Goal: Task Accomplishment & Management: Use online tool/utility

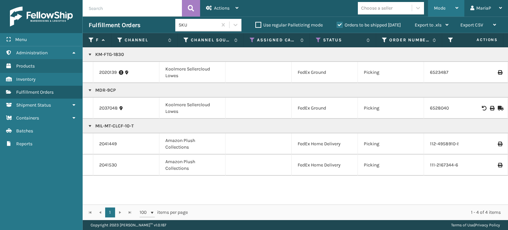
click at [451, 4] on div "Mode" at bounding box center [446, 8] width 24 height 17
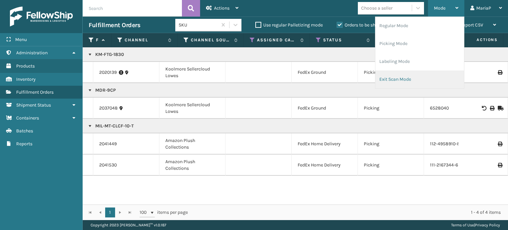
click at [412, 75] on li "Exit Scan Mode" at bounding box center [419, 79] width 89 height 18
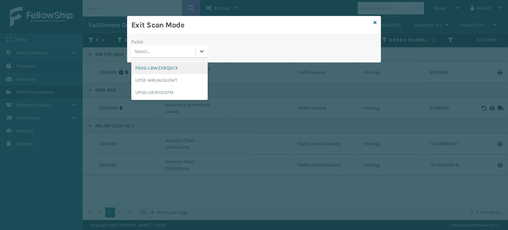
click at [192, 47] on div "Select..." at bounding box center [163, 51] width 64 height 11
click at [169, 68] on div "FDXG-L8WZX8Q5CX" at bounding box center [169, 68] width 76 height 12
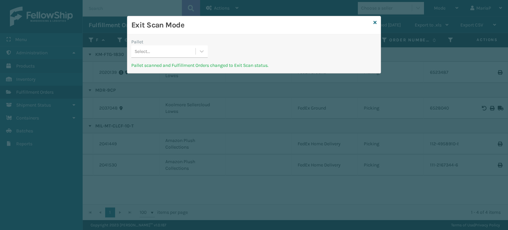
click at [372, 21] on div "Exit Scan Mode" at bounding box center [253, 25] width 253 height 18
click at [376, 22] on icon at bounding box center [374, 22] width 3 height 5
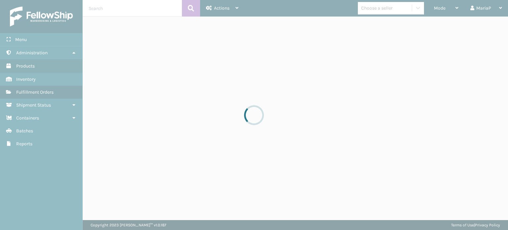
click at [443, 7] on span "Mode" at bounding box center [440, 8] width 12 height 6
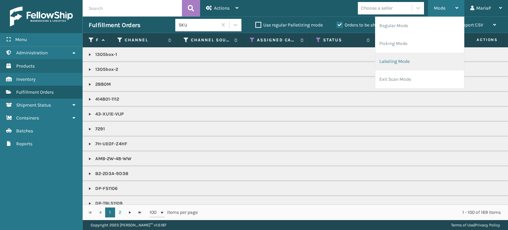
click at [389, 60] on li "Labeling Mode" at bounding box center [419, 62] width 89 height 18
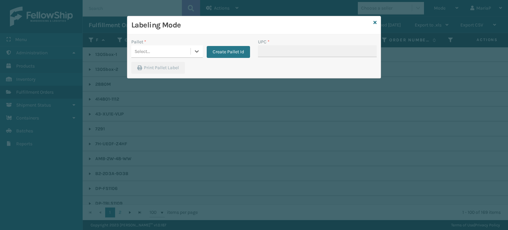
click at [219, 45] on div "Create Pallet Id" at bounding box center [226, 47] width 47 height 19
click at [225, 51] on button "Create Pallet Id" at bounding box center [228, 52] width 43 height 12
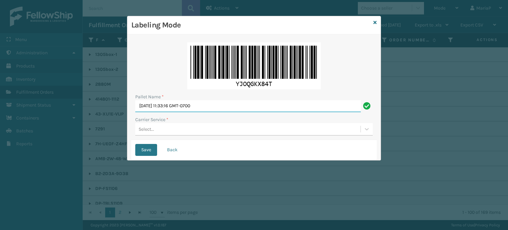
click at [222, 102] on input "[DATE] 11:33:16 GMT-0700" at bounding box center [247, 106] width 225 height 12
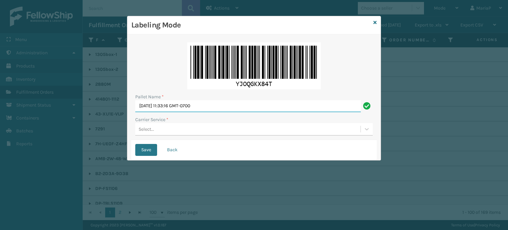
click at [223, 103] on input "[DATE] 11:33:16 GMT-0700" at bounding box center [247, 106] width 225 height 12
click at [224, 104] on input "[DATE] 11:33:16 GMT-0700" at bounding box center [247, 106] width 225 height 12
paste input "FEDZ564341"
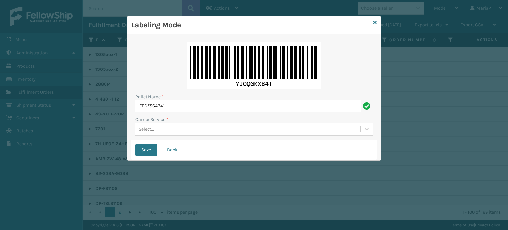
type input "FEDZ564341"
click at [160, 131] on div "Select..." at bounding box center [247, 129] width 225 height 11
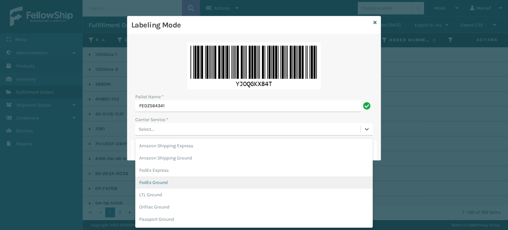
click at [165, 183] on div "FedEx Ground" at bounding box center [253, 182] width 237 height 12
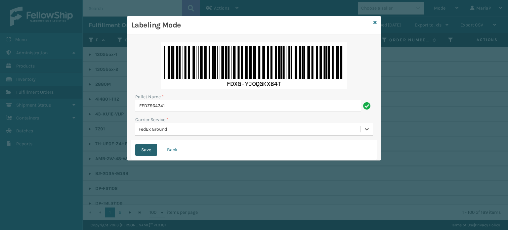
click at [150, 150] on button "Save" at bounding box center [146, 150] width 22 height 12
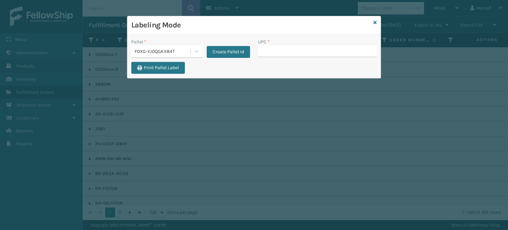
click at [282, 53] on input "UPC *" at bounding box center [317, 51] width 119 height 12
type input "85001248601"
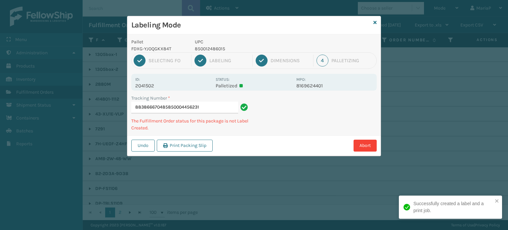
type input "883866670485850004456231"
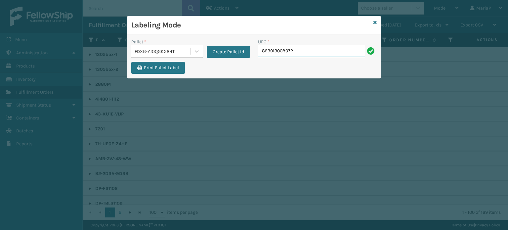
type input "853913008072"
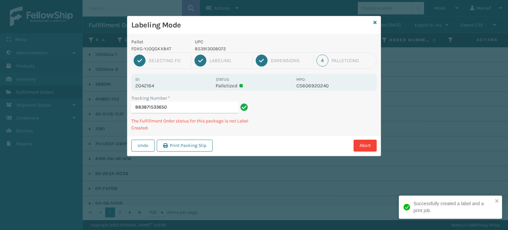
click at [217, 51] on p "853913008072" at bounding box center [243, 48] width 97 height 7
click at [216, 51] on p "853913008072" at bounding box center [243, 48] width 97 height 7
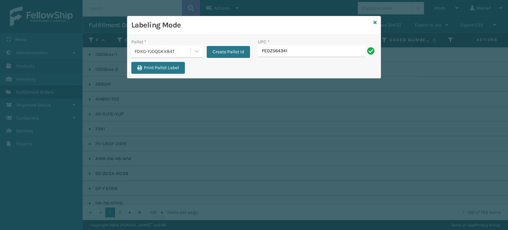
type input "FEDZ564341"
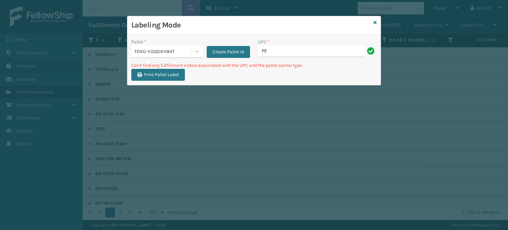
type input "F"
type input "8539138072"
click at [276, 53] on input "8539138072" at bounding box center [311, 51] width 107 height 12
type input "853913008072"
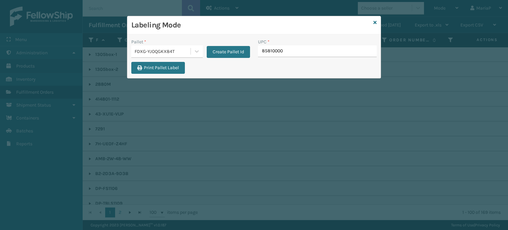
type input "858100007"
type input "8581000"
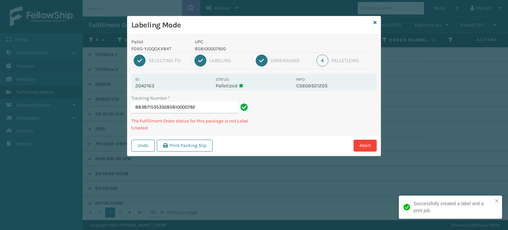
type input "883871535332858100007920"
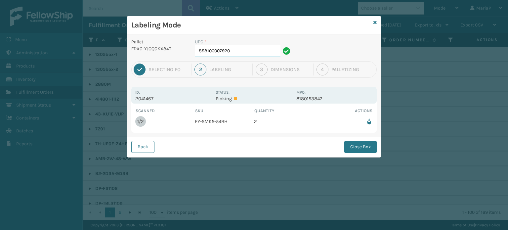
click at [250, 56] on input "858100007920" at bounding box center [238, 51] width 86 height 12
click at [366, 147] on button "Close Box" at bounding box center [360, 147] width 32 height 12
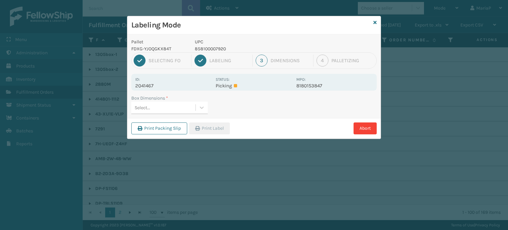
click at [162, 104] on div "Select..." at bounding box center [163, 107] width 64 height 11
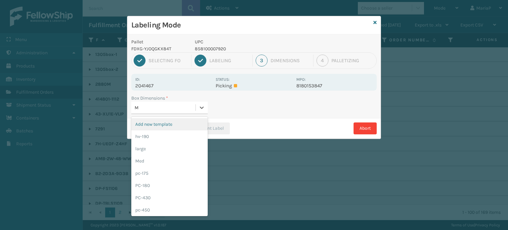
type input "MD"
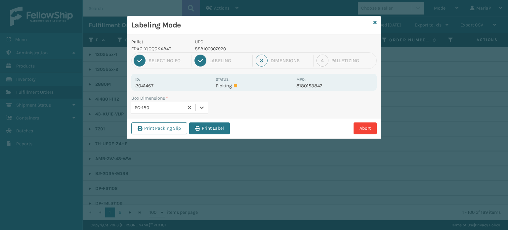
click at [230, 129] on div "Print Packing Slip Print Label Abort" at bounding box center [253, 128] width 253 height 20
click at [230, 129] on button "Print Label" at bounding box center [209, 128] width 41 height 12
click at [229, 128] on div "Labeling Mode Pallet FDXG-YJOQGKX84T UPC 858100007920 1 Selecting FO 2 Labeling…" at bounding box center [254, 115] width 508 height 230
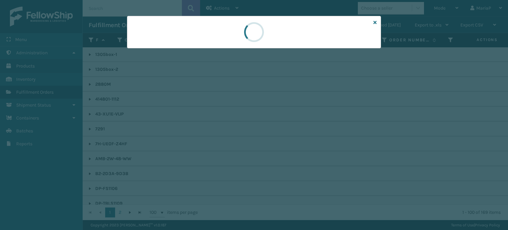
drag, startPoint x: 227, startPoint y: 128, endPoint x: 215, endPoint y: 124, distance: 12.9
click at [226, 128] on div at bounding box center [254, 115] width 508 height 230
drag, startPoint x: 215, startPoint y: 124, endPoint x: 210, endPoint y: 123, distance: 5.0
click at [214, 124] on div at bounding box center [254, 115] width 508 height 230
click at [205, 123] on div at bounding box center [254, 115] width 508 height 230
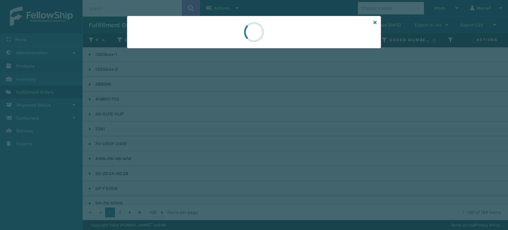
click at [187, 119] on div at bounding box center [254, 115] width 508 height 230
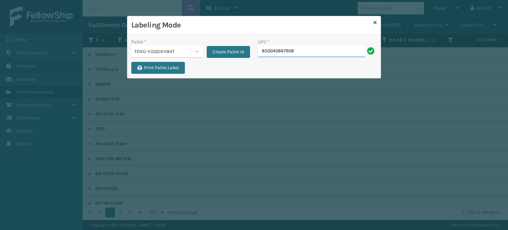
type input "850040667608"
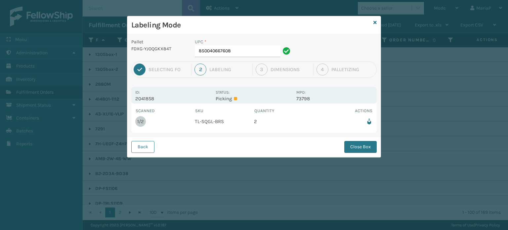
click at [234, 59] on div "UPC * 850040667608" at bounding box center [243, 49] width 105 height 23
click at [236, 50] on input "850040667608" at bounding box center [238, 51] width 86 height 12
click at [356, 146] on button "Close Box" at bounding box center [360, 147] width 32 height 12
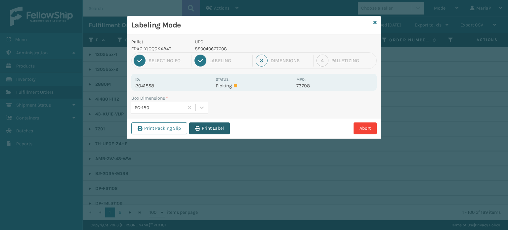
click at [214, 130] on button "Print Label" at bounding box center [209, 128] width 41 height 12
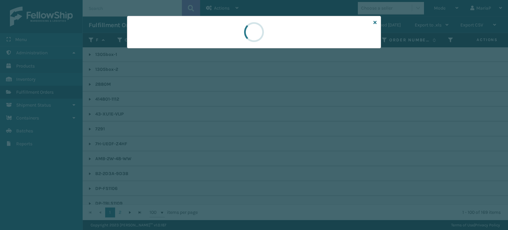
drag, startPoint x: 214, startPoint y: 130, endPoint x: 217, endPoint y: 127, distance: 4.4
click at [214, 130] on div at bounding box center [254, 115] width 508 height 230
click at [217, 127] on div at bounding box center [254, 115] width 508 height 230
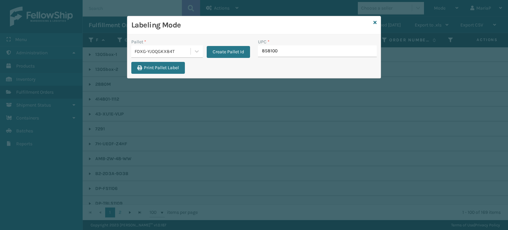
type input "8581000"
type input "858100007555"
type input "850040667295"
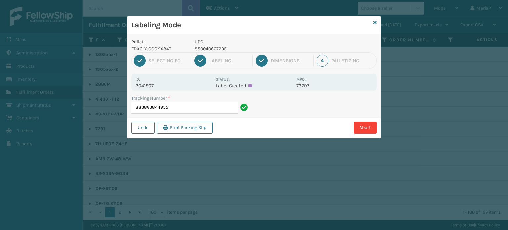
click at [206, 47] on p "850040667295" at bounding box center [243, 48] width 97 height 7
copy p "850040667295"
click at [210, 111] on input "883863844955" at bounding box center [184, 107] width 107 height 12
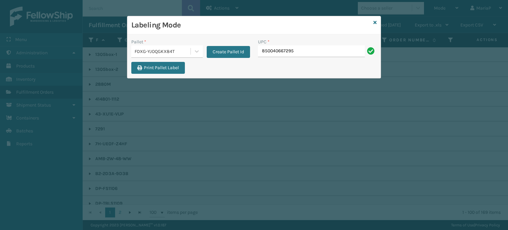
type input "850040667295"
type input "858100007913"
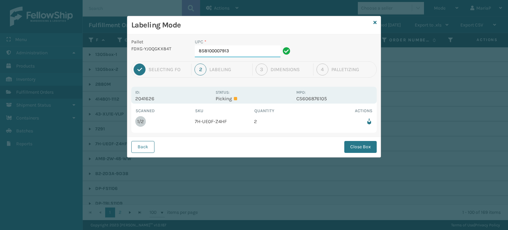
click at [258, 53] on input "858100007913" at bounding box center [238, 51] width 86 height 12
click at [373, 147] on button "Close Box" at bounding box center [360, 147] width 32 height 12
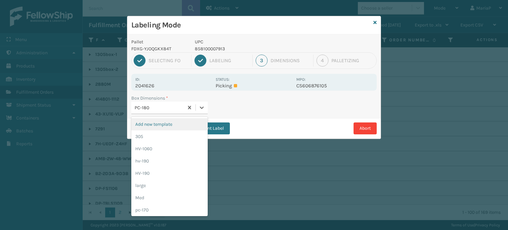
click at [171, 104] on div "PC-180" at bounding box center [160, 107] width 50 height 7
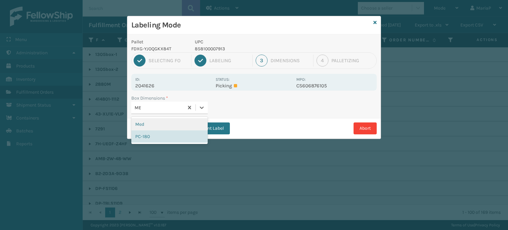
type input "MED"
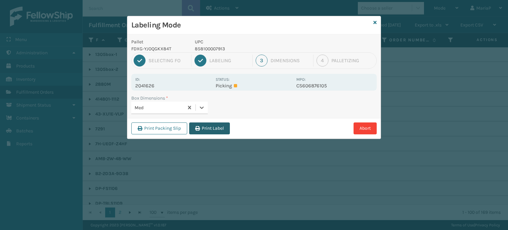
click at [210, 125] on button "Print Label" at bounding box center [209, 128] width 41 height 12
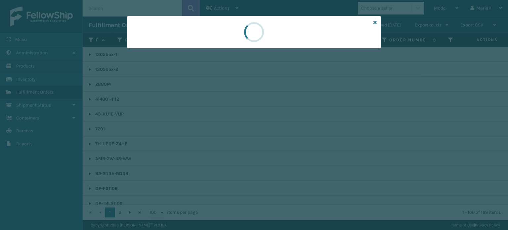
click at [210, 125] on div at bounding box center [254, 115] width 508 height 230
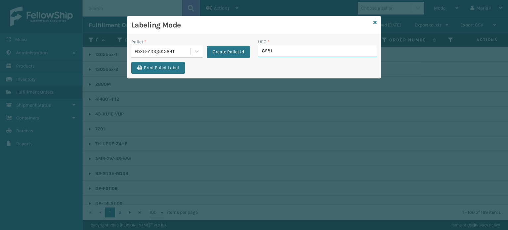
type input "85810"
type input "850012486640"
type input "850012486312"
type input "850040667"
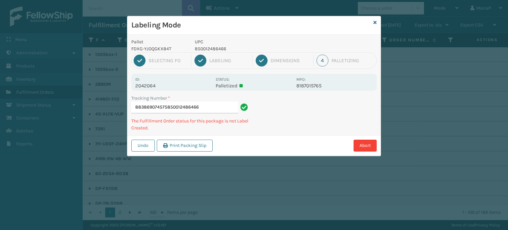
type input "883869074575850012486466"
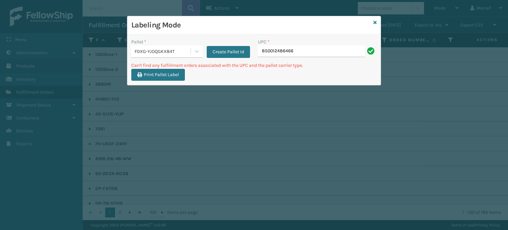
click at [317, 53] on input "850012486466" at bounding box center [311, 51] width 107 height 12
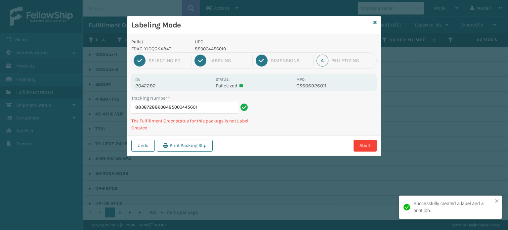
type input "883872886084850004456019"
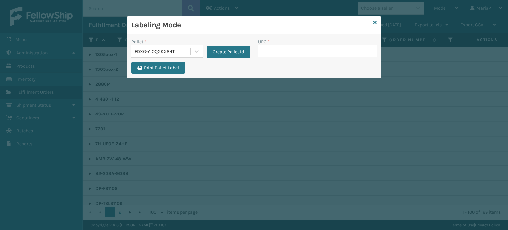
click at [284, 50] on input "UPC *" at bounding box center [317, 51] width 119 height 12
drag, startPoint x: 187, startPoint y: 55, endPoint x: 189, endPoint y: 58, distance: 3.4
click at [187, 54] on div "FDXG-YJOQGKX84T" at bounding box center [160, 51] width 59 height 11
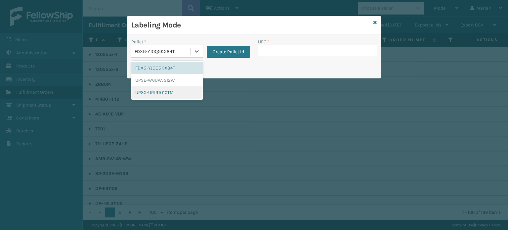
click at [180, 93] on div "UPSG-URIR1O10TM" at bounding box center [166, 92] width 71 height 12
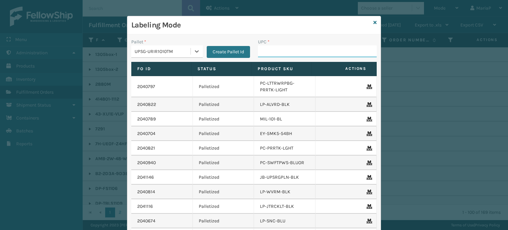
click at [275, 50] on input "UPC *" at bounding box center [317, 51] width 119 height 12
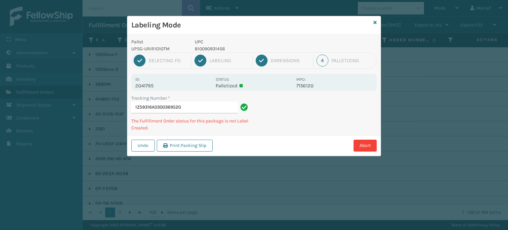
click at [205, 47] on p "810090931456" at bounding box center [243, 48] width 97 height 7
copy p "810090931456"
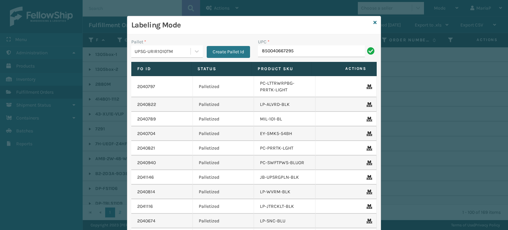
type input "850040667295"
drag, startPoint x: 286, startPoint y: 55, endPoint x: 282, endPoint y: 55, distance: 3.6
click at [286, 55] on input "850040667295" at bounding box center [311, 51] width 107 height 12
type input "850040667295"
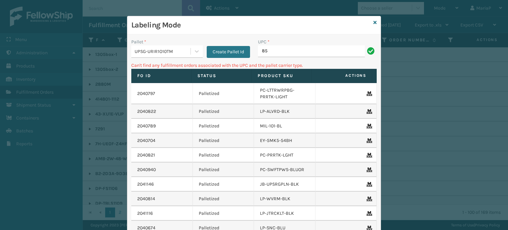
type input "8"
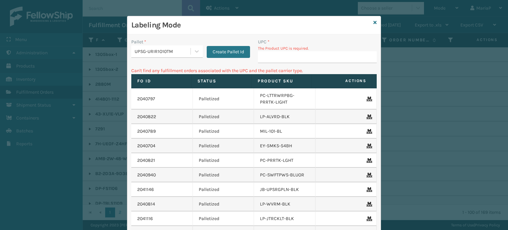
type input "850040667295"
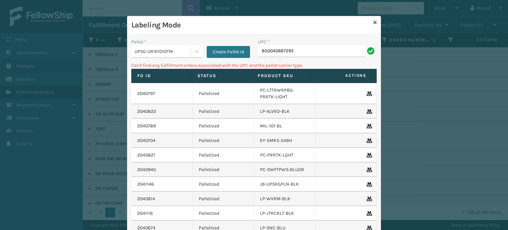
click at [301, 53] on input "850040667295" at bounding box center [311, 51] width 107 height 12
type input "810161"
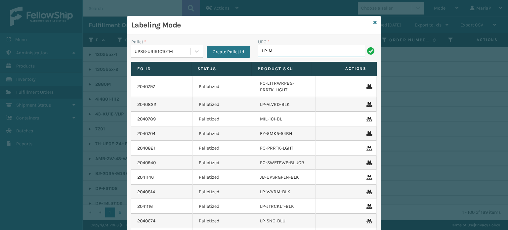
type input "LP-MSGGUNEXT-BLK"
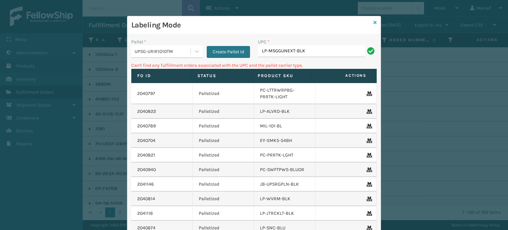
click at [373, 21] on icon at bounding box center [374, 22] width 3 height 5
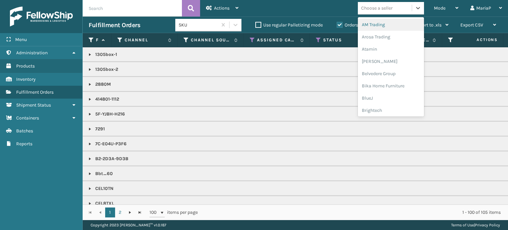
click at [384, 9] on div "Choose a seller" at bounding box center [376, 8] width 31 height 7
type input "LI"
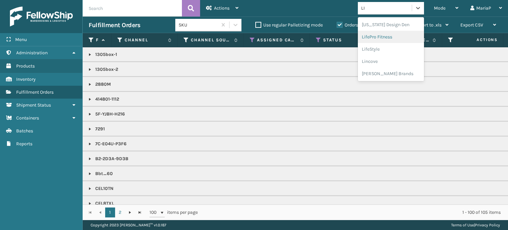
click at [385, 37] on div "LifePro Fitness" at bounding box center [391, 37] width 66 height 12
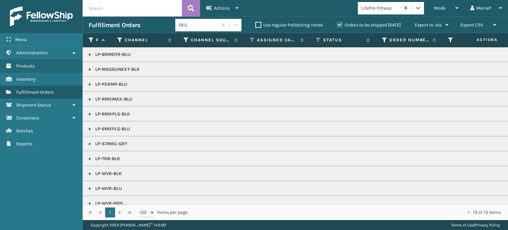
click at [91, 68] on link at bounding box center [89, 69] width 5 height 5
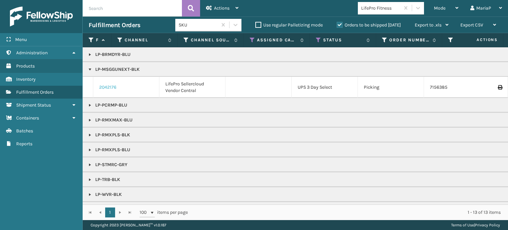
click at [100, 86] on link "2042176" at bounding box center [107, 87] width 17 height 7
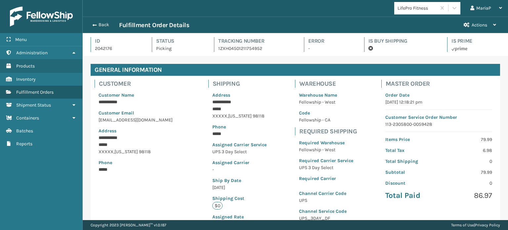
scroll to position [16, 425]
